Goal: Navigation & Orientation: Find specific page/section

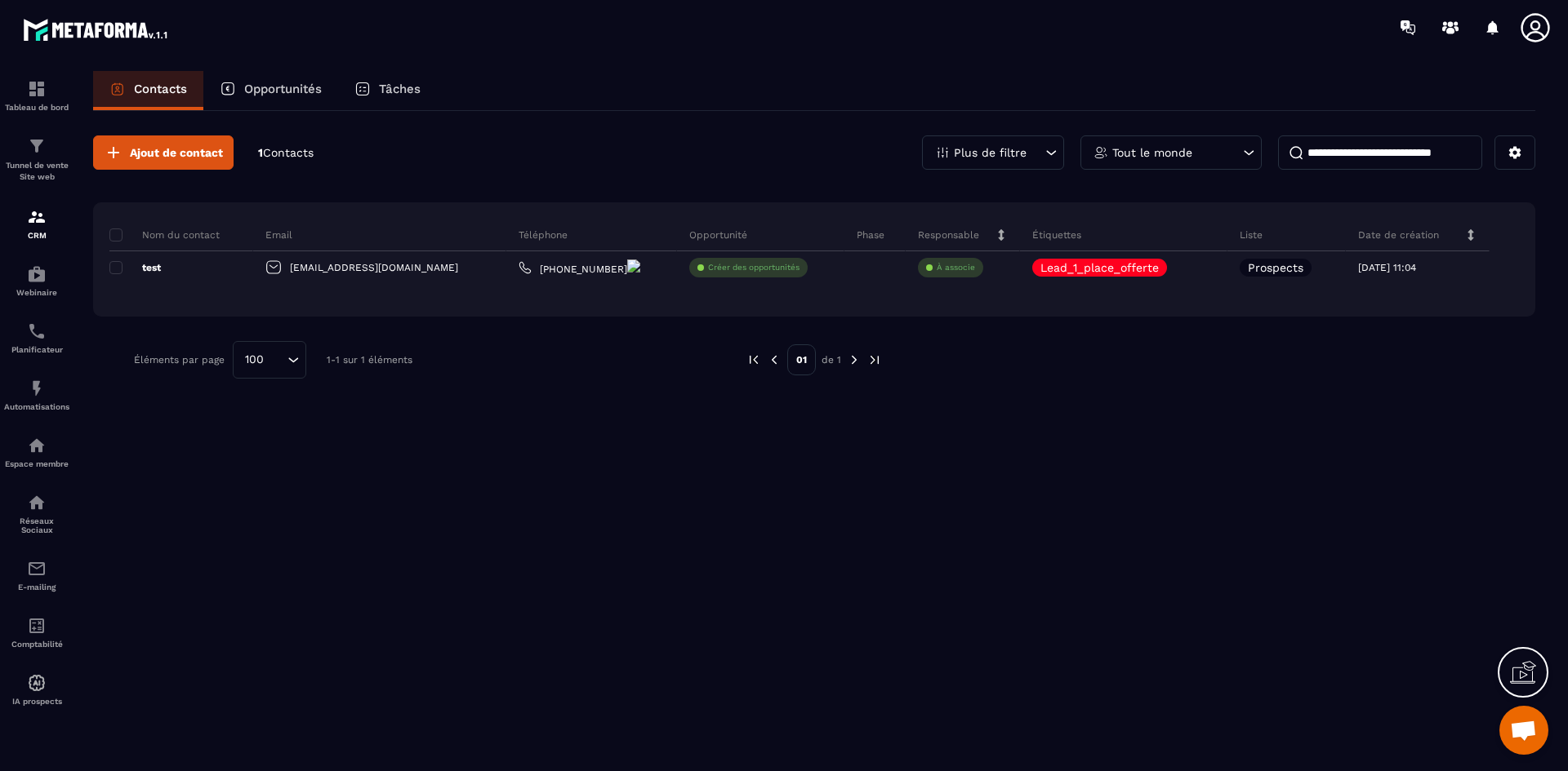
scroll to position [5054, 0]
click at [29, 208] on img at bounding box center [36, 217] width 20 height 20
click at [46, 225] on img at bounding box center [36, 217] width 20 height 20
click at [34, 158] on div "Tunnel de vente Site web" at bounding box center [36, 160] width 65 height 47
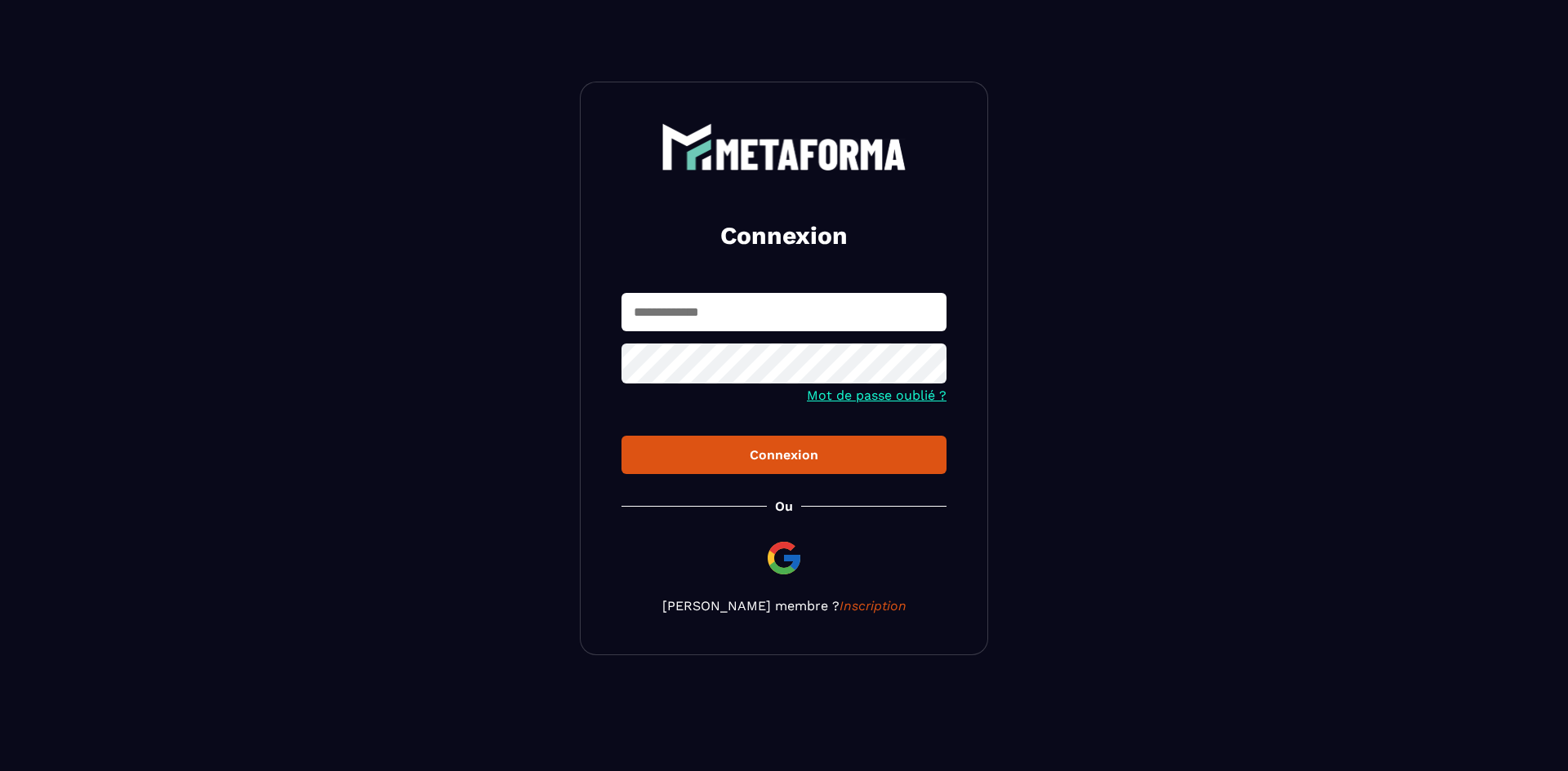
type input "**********"
click at [817, 450] on div "Connexion" at bounding box center [784, 455] width 299 height 16
